Goal: Information Seeking & Learning: Find specific fact

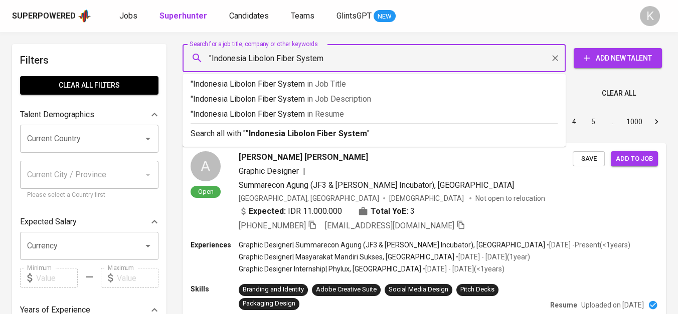
type input ""Indonesia Libolon Fiber System""
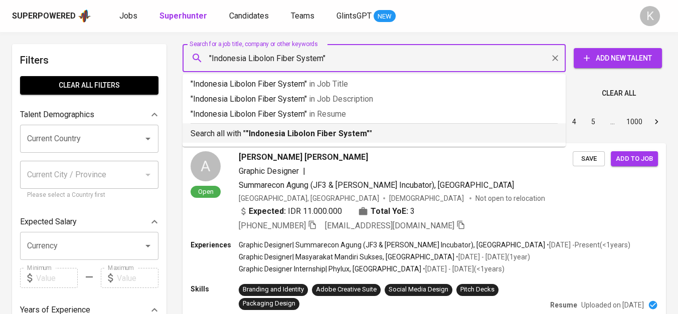
click at [306, 134] on b ""Indonesia Libolon Fiber System"" at bounding box center [308, 134] width 124 height 10
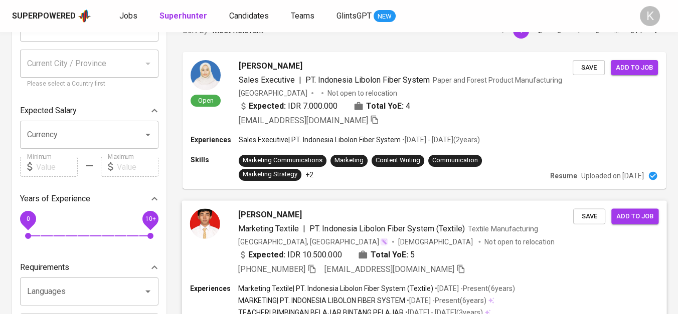
scroll to position [223, 0]
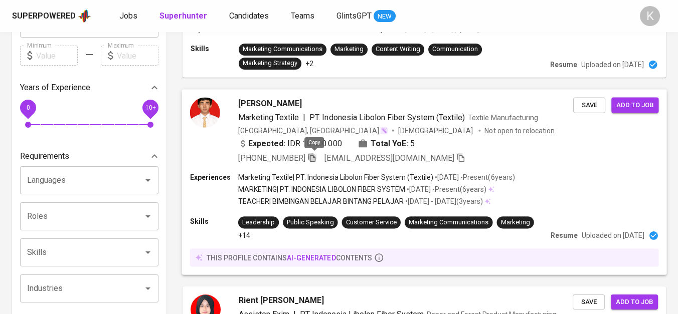
click at [312, 157] on icon "button" at bounding box center [311, 157] width 9 height 9
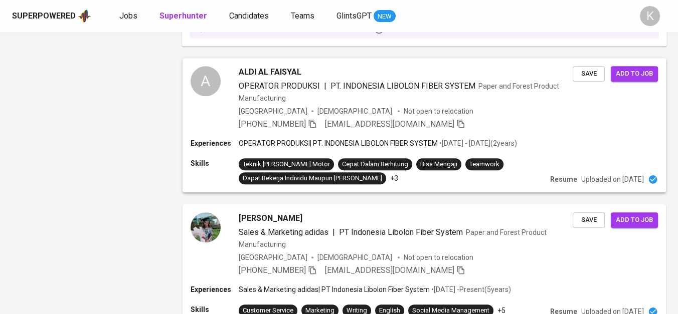
scroll to position [1226, 0]
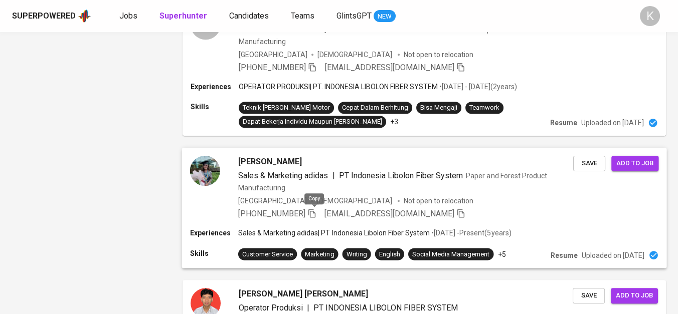
click at [315, 213] on icon "button" at bounding box center [311, 213] width 9 height 9
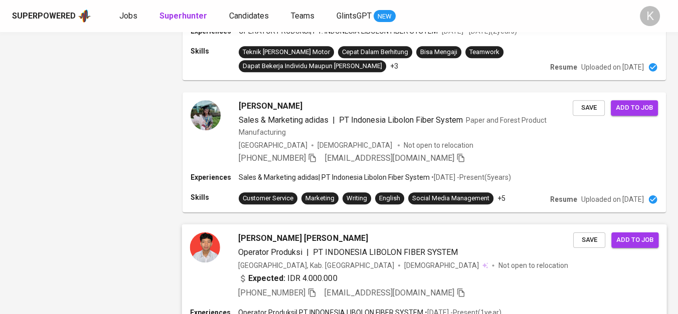
scroll to position [1393, 0]
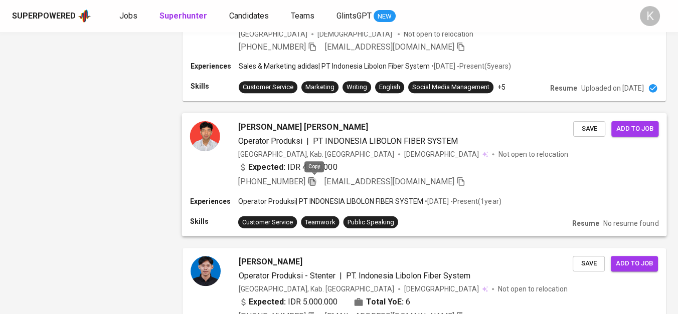
click at [315, 178] on icon "button" at bounding box center [311, 181] width 9 height 9
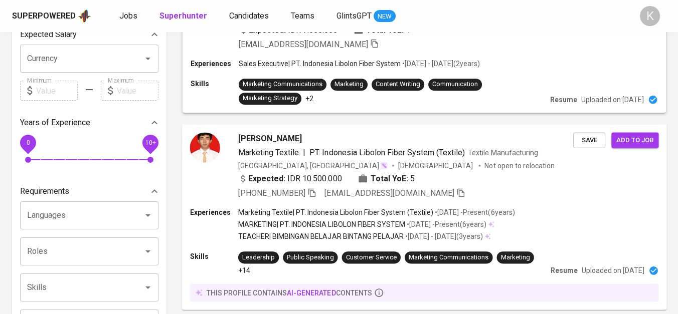
scroll to position [0, 0]
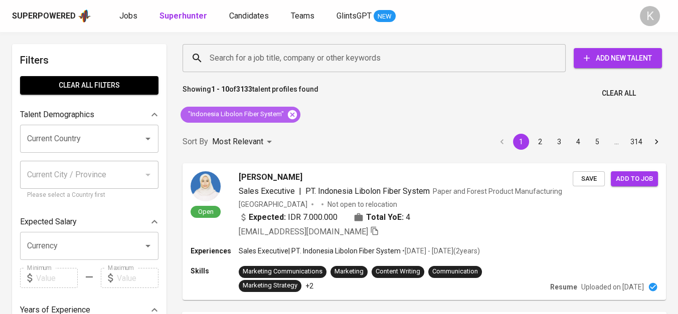
click at [294, 111] on icon at bounding box center [292, 114] width 9 height 9
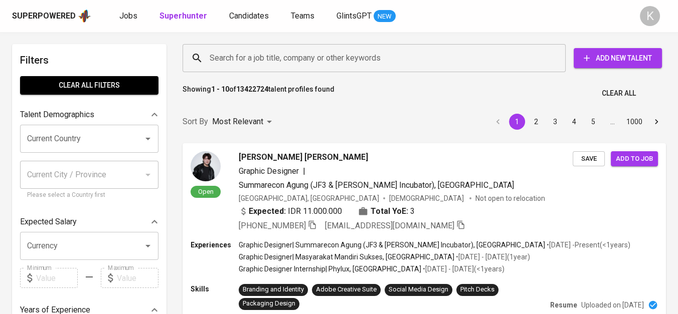
click at [275, 58] on input "Search for a job title, company or other keywords" at bounding box center [376, 58] width 339 height 19
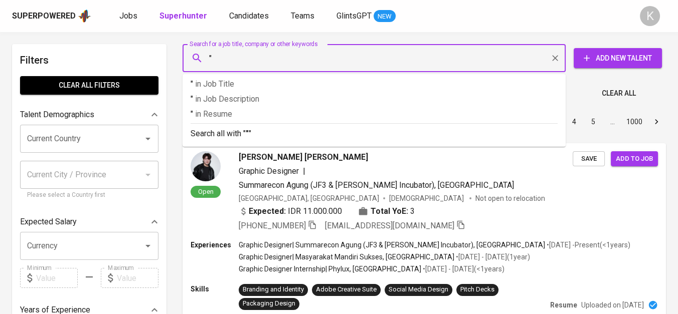
paste input "Grahamakmur Ciptapratama"
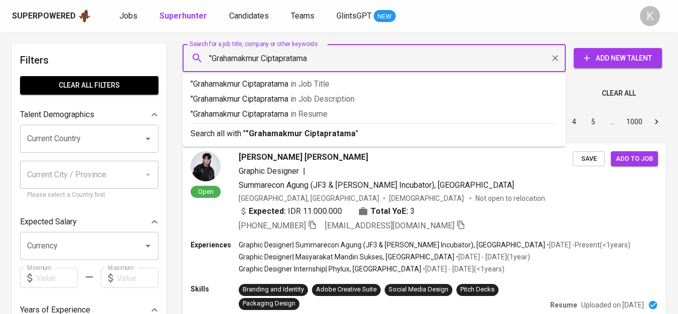
type input ""Grahamakmur Ciptapratama""
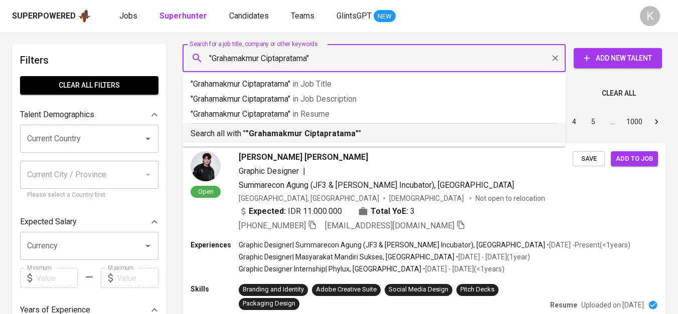
click at [303, 137] on b ""Grahamakmur Ciptapratama"" at bounding box center [302, 134] width 113 height 10
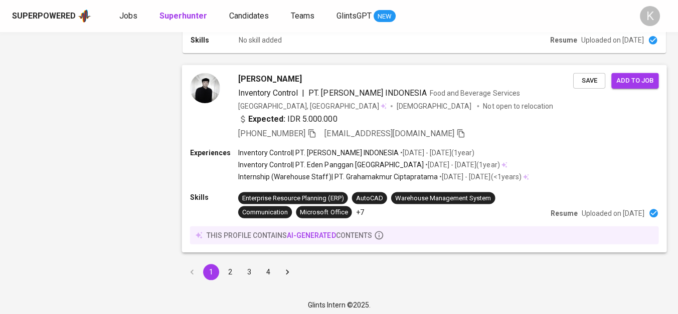
scroll to position [1295, 0]
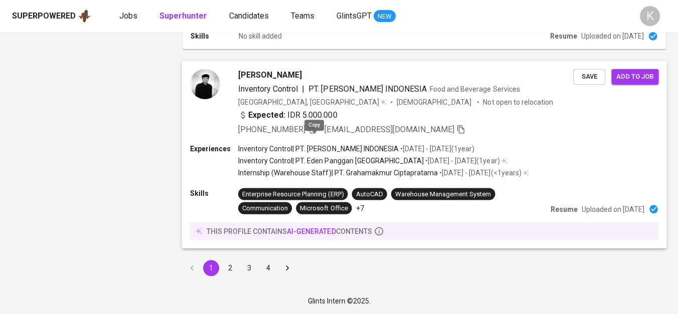
drag, startPoint x: 314, startPoint y: 131, endPoint x: 321, endPoint y: 133, distance: 6.8
click at [314, 131] on icon "button" at bounding box center [311, 128] width 9 height 9
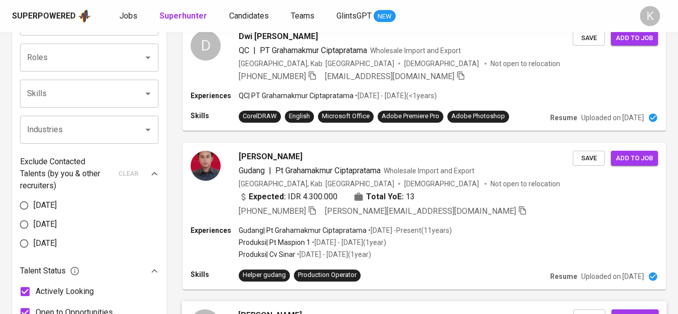
scroll to position [348, 0]
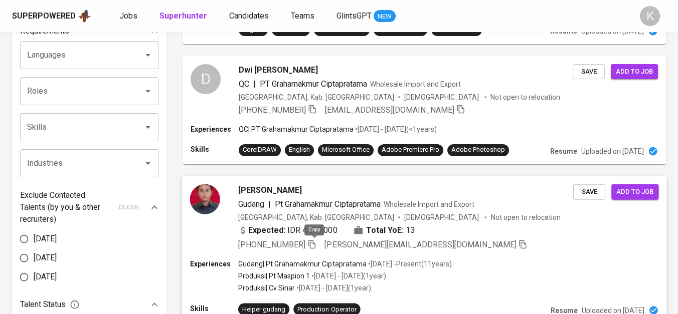
click at [314, 245] on icon "button" at bounding box center [311, 244] width 9 height 9
